Goal: Communication & Community: Answer question/provide support

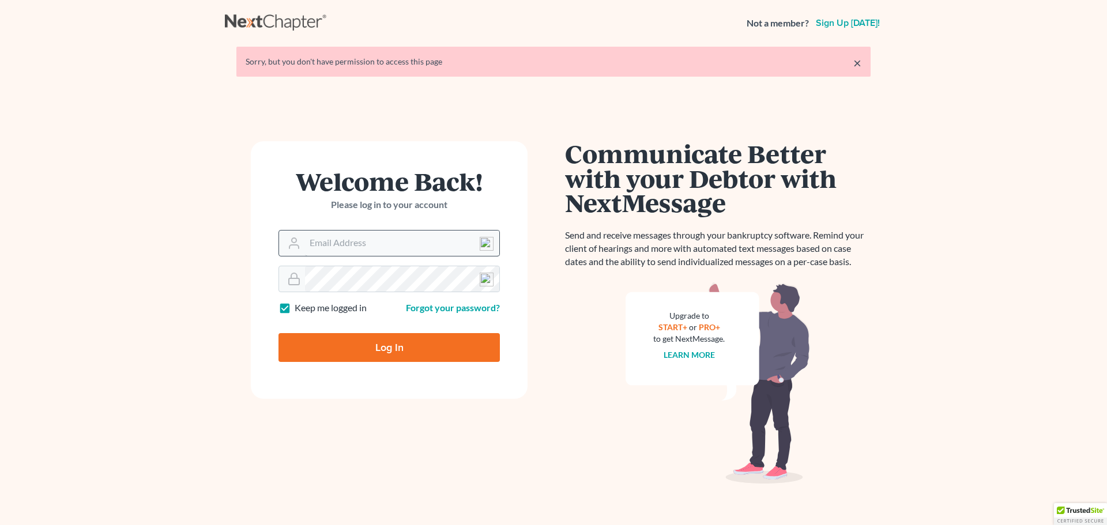
type input "atruran@bayshorebankruptcy.com"
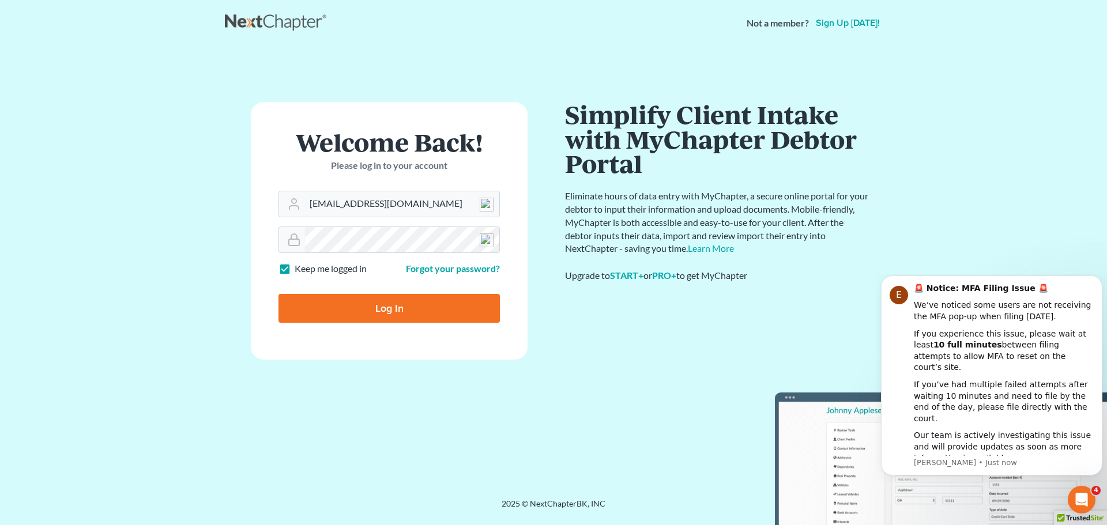
click at [384, 306] on input "Log In" at bounding box center [389, 308] width 221 height 29
type input "Thinking..."
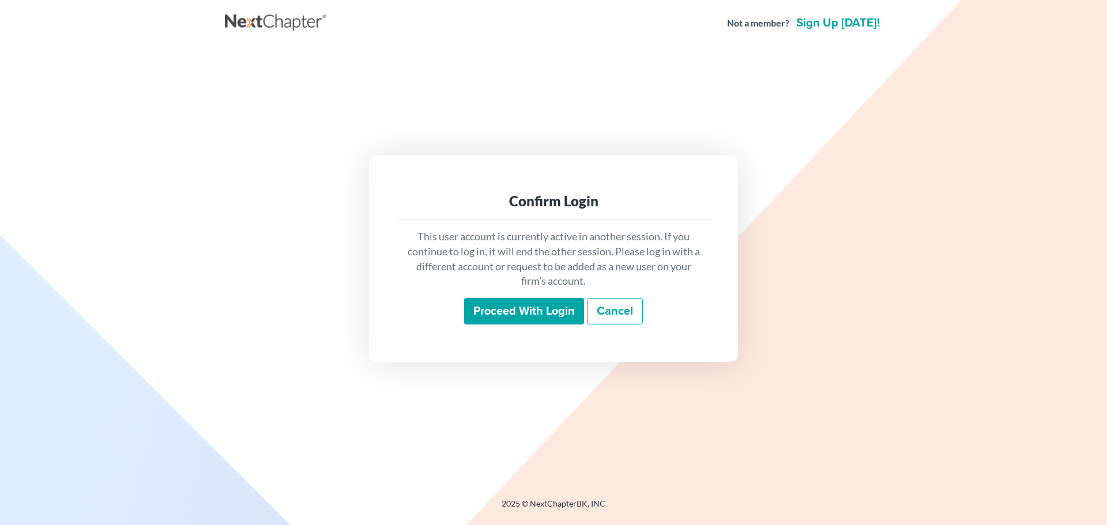
click at [528, 305] on input "Proceed with login" at bounding box center [524, 311] width 120 height 27
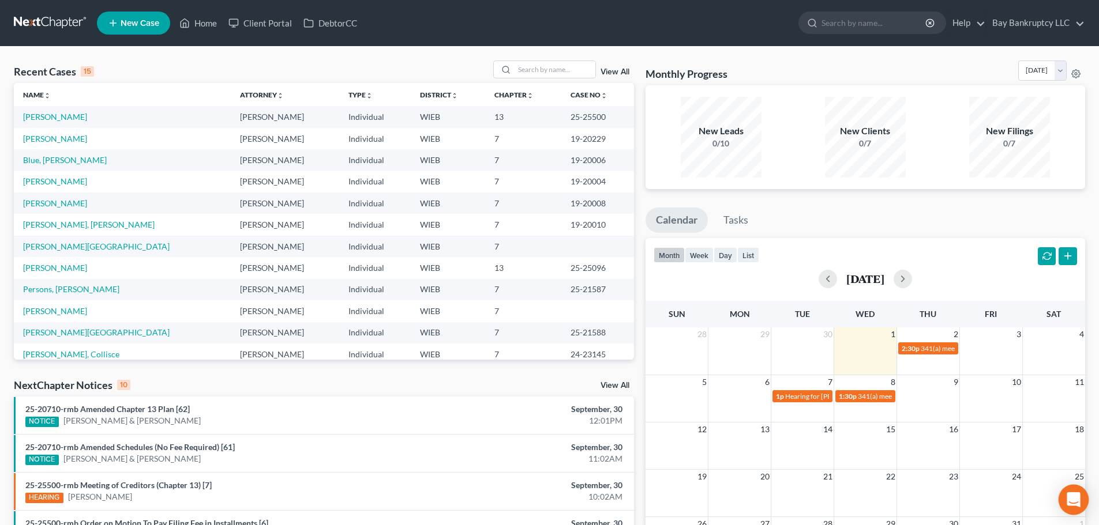
click at [1069, 498] on icon "Open Intercom Messenger" at bounding box center [1072, 500] width 13 height 15
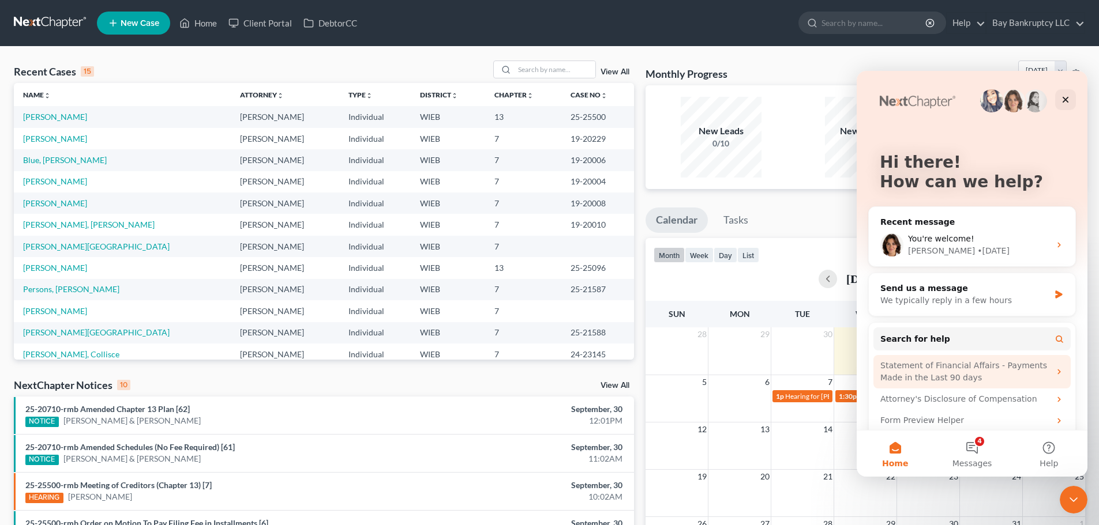
scroll to position [33, 0]
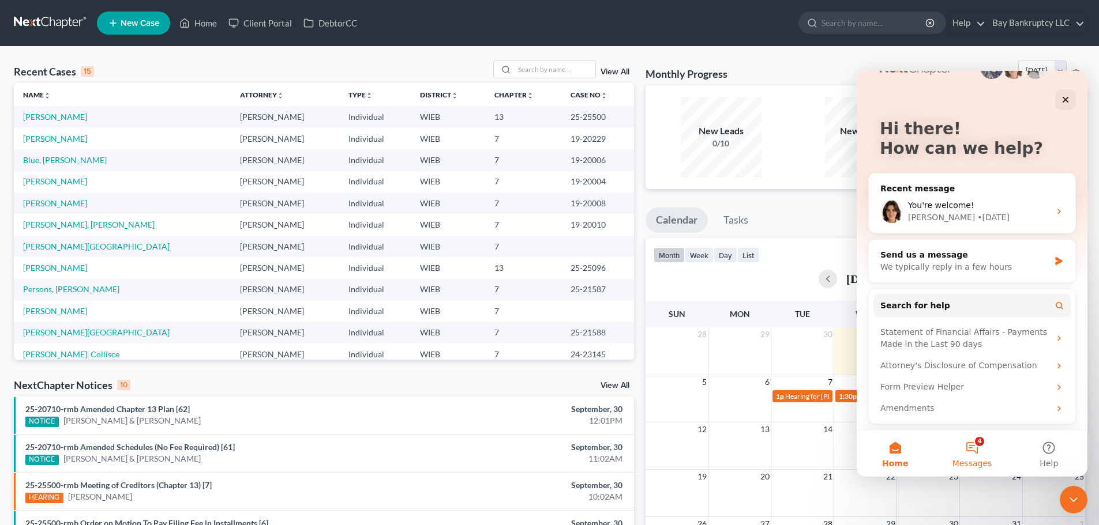
click at [972, 441] on button "4 Messages" at bounding box center [971, 454] width 77 height 46
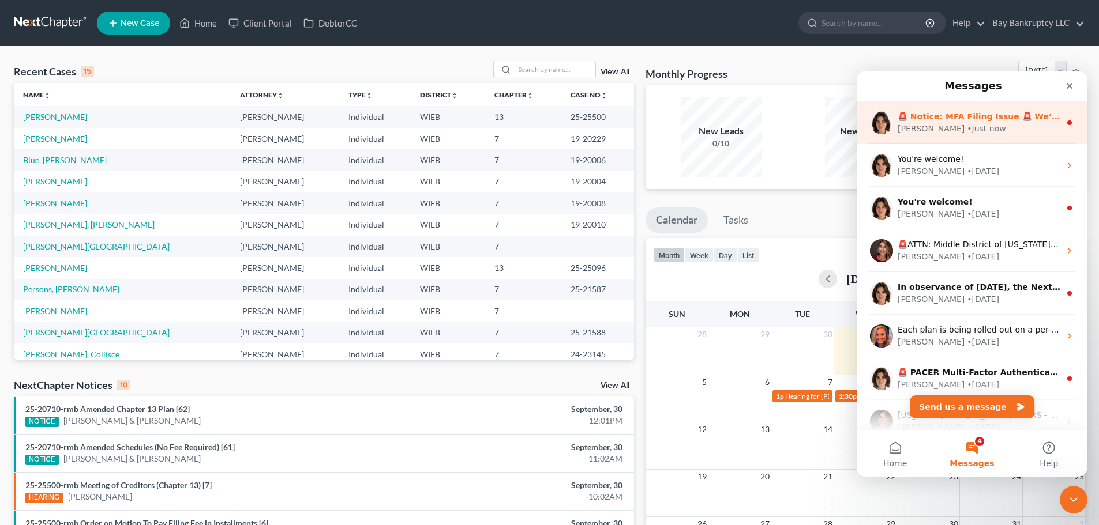
click at [928, 104] on div "🚨 Notice: MFA Filing Issue 🚨 We’ve noticed some users are not receiving the MFA…" at bounding box center [971, 123] width 231 height 43
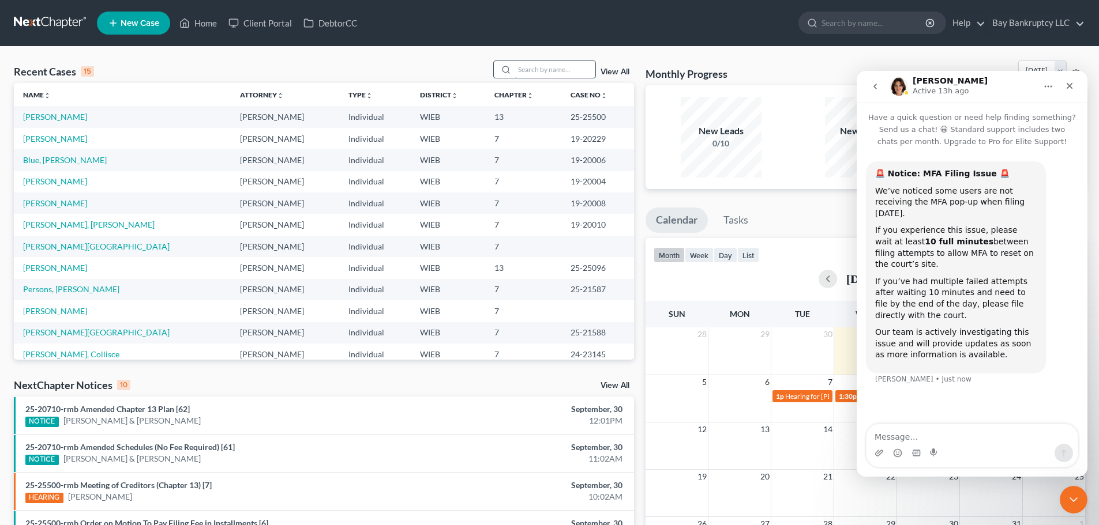
click at [525, 65] on input "search" at bounding box center [554, 69] width 81 height 17
type input "gwen"
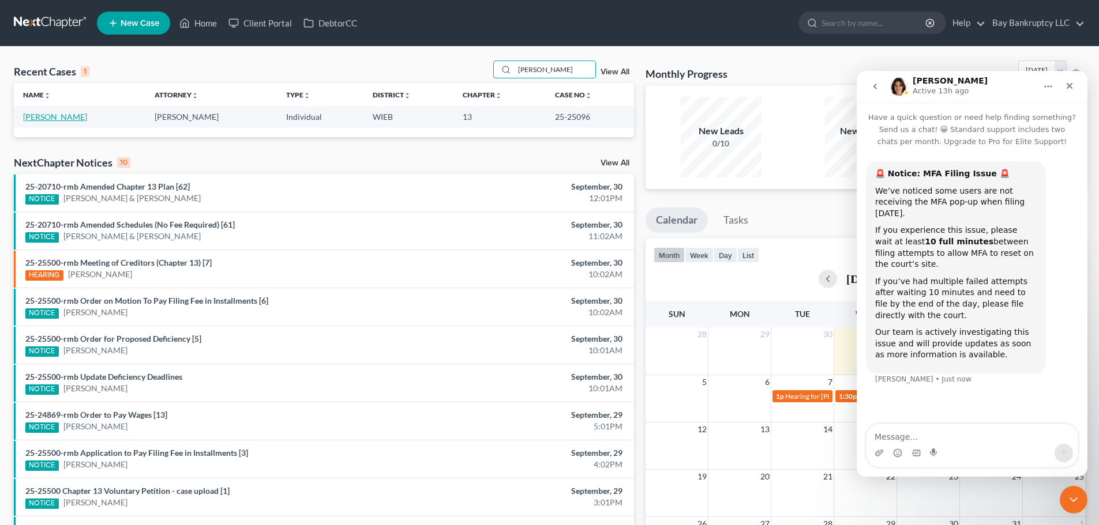
click at [81, 114] on link "Williams, Gwendolyn" at bounding box center [55, 117] width 64 height 10
select select "2"
select select "0"
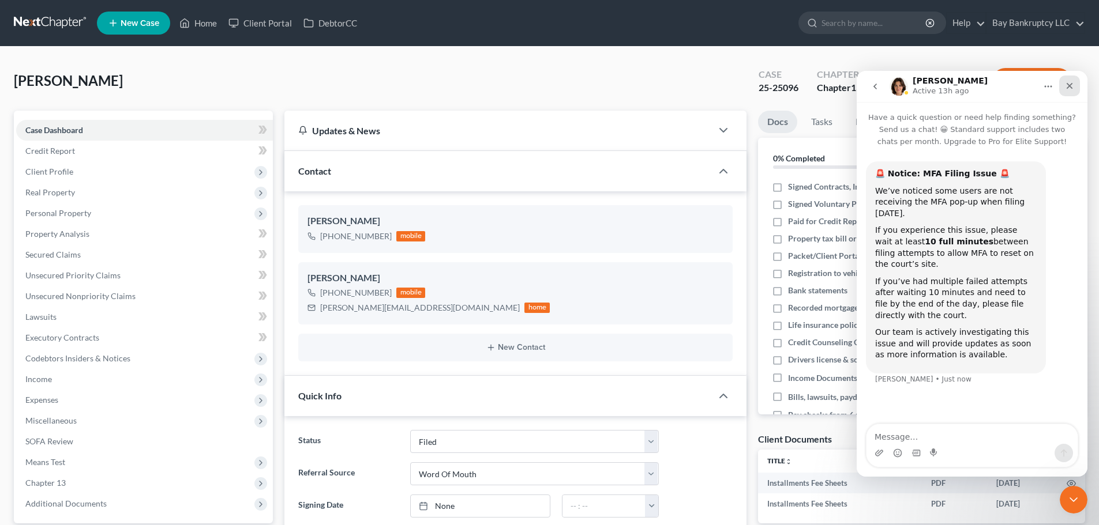
click at [1066, 84] on icon "Close" at bounding box center [1069, 86] width 6 height 6
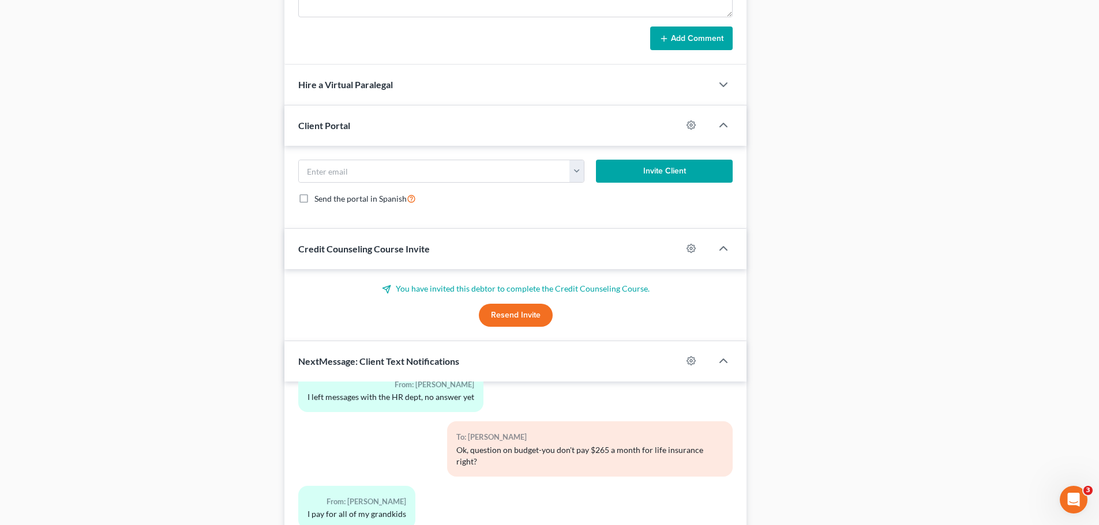
scroll to position [1006, 0]
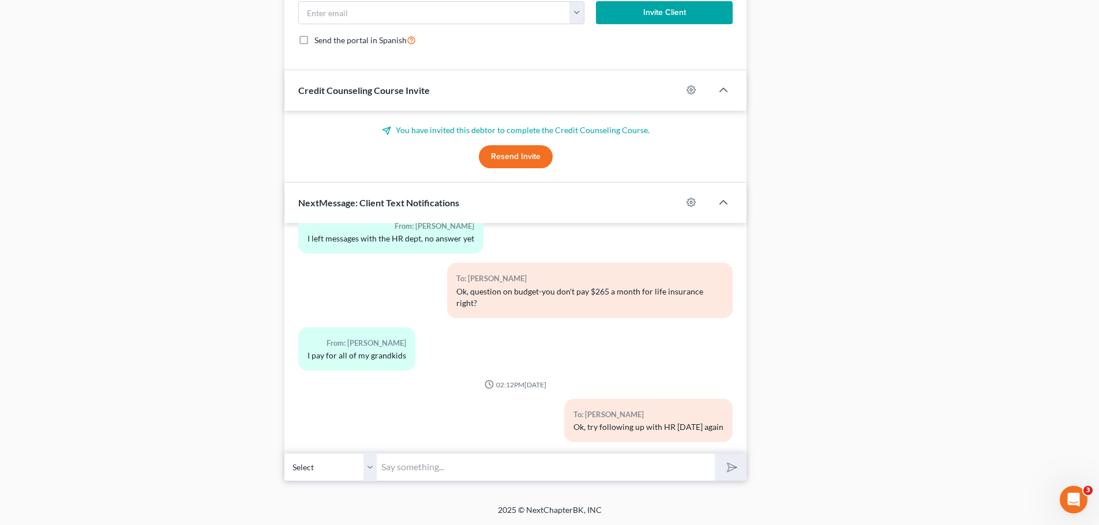
click at [437, 472] on input "text" at bounding box center [546, 467] width 338 height 28
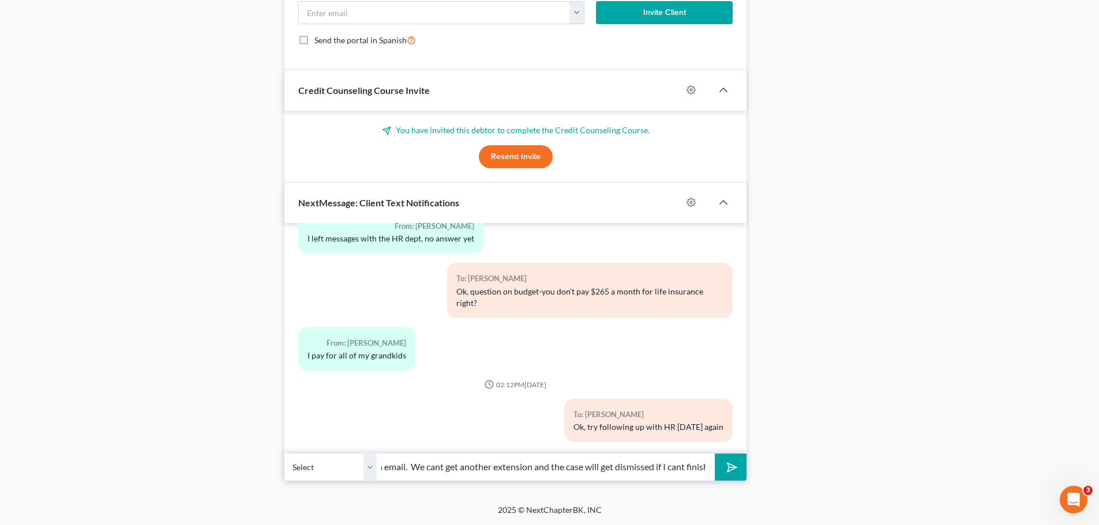
scroll to position [0, 253]
type input "Hi gwen-I have to have those paychecks today via email. We cant get another ext…"
click at [727, 460] on button "submit" at bounding box center [731, 467] width 32 height 27
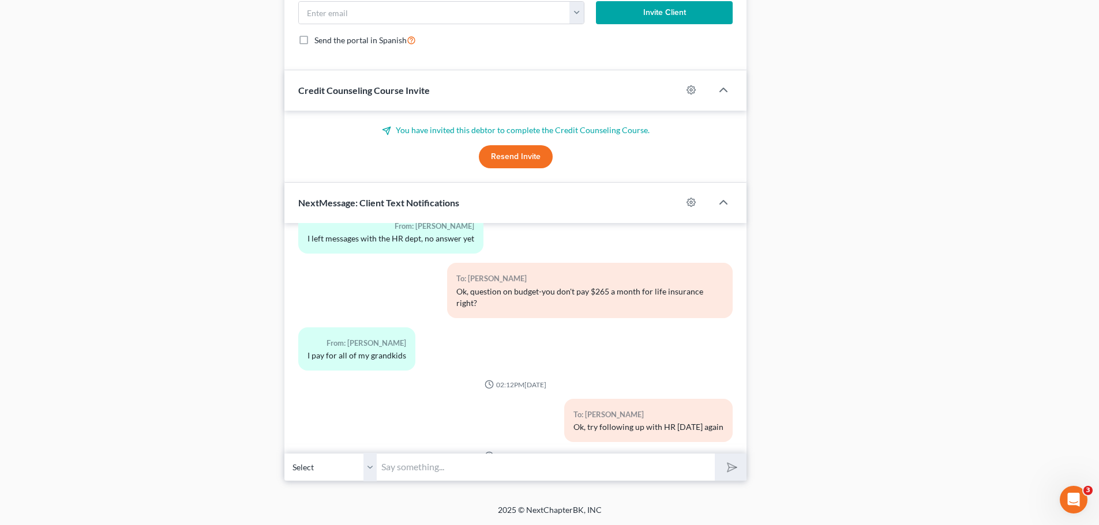
scroll to position [6114, 0]
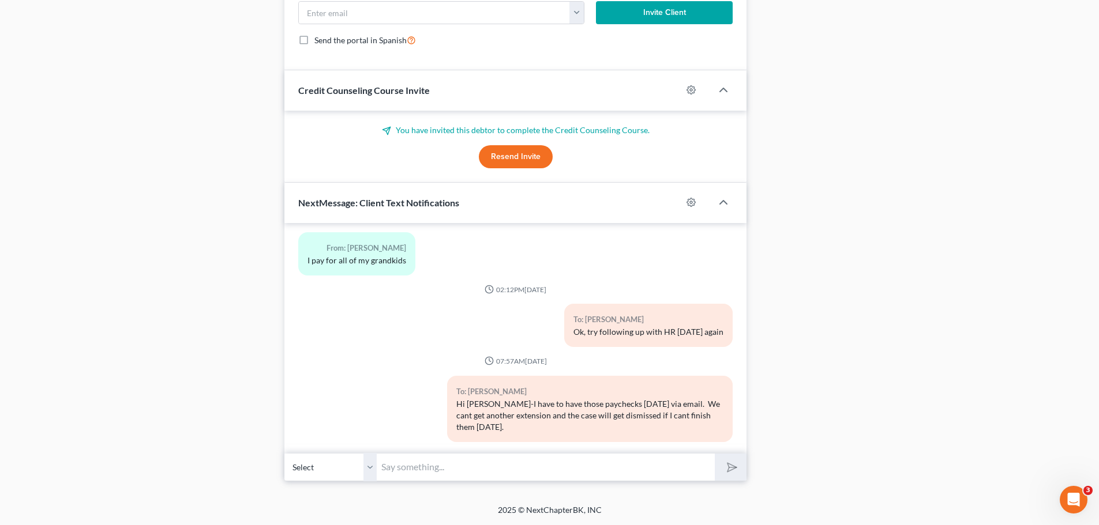
click at [659, 476] on input "text" at bounding box center [546, 467] width 338 height 28
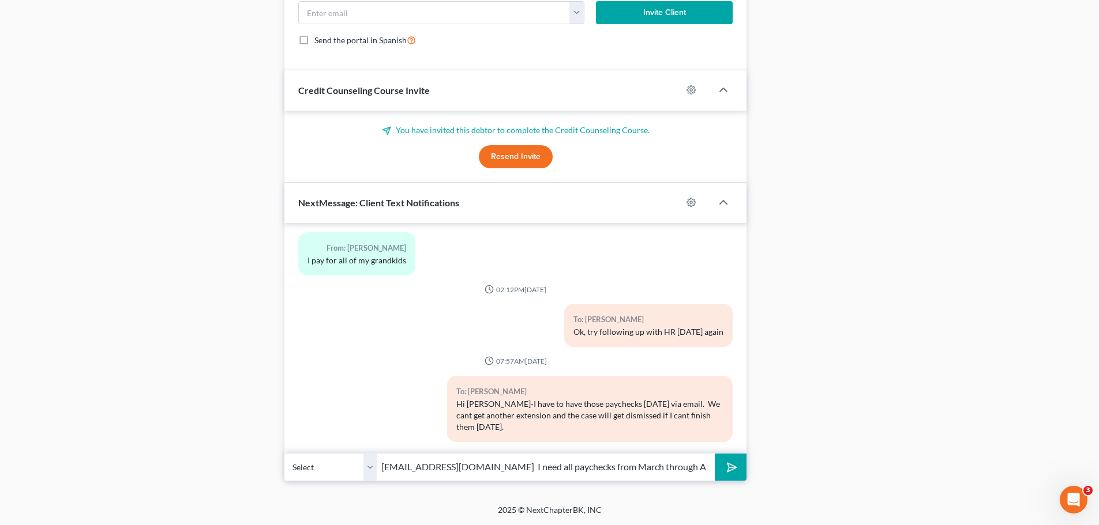
type input "atruran@baybkcy.com I need all paychecks from March through August"
click at [727, 468] on icon "submit" at bounding box center [729, 467] width 16 height 16
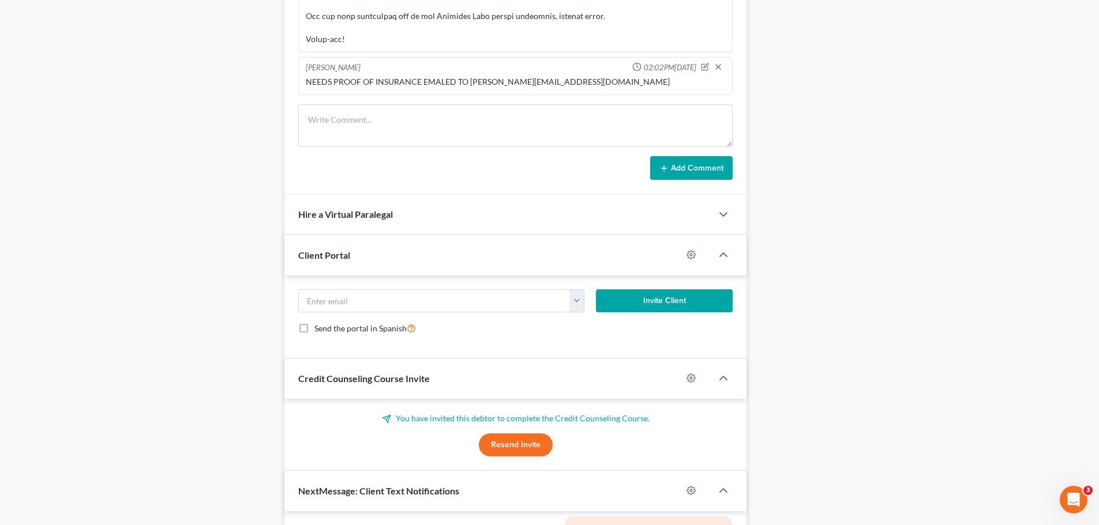
scroll to position [0, 0]
